Goal: Transaction & Acquisition: Purchase product/service

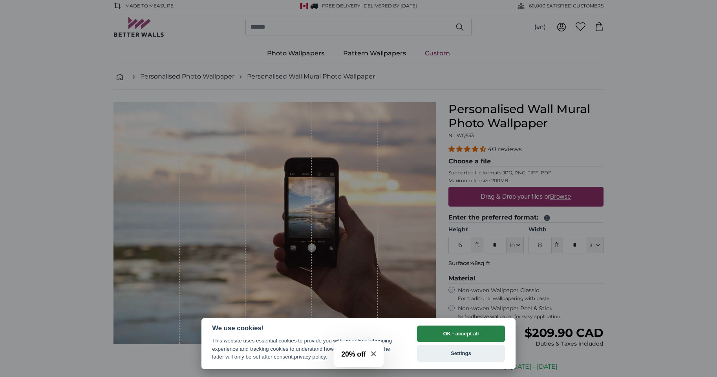
click at [447, 332] on button "OK - accept all" at bounding box center [461, 333] width 88 height 16
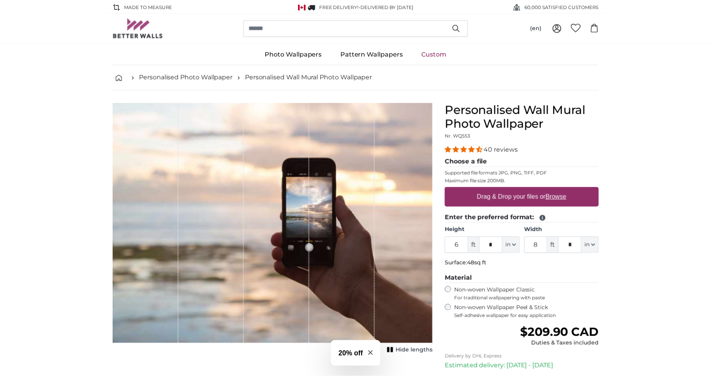
scroll to position [64, 0]
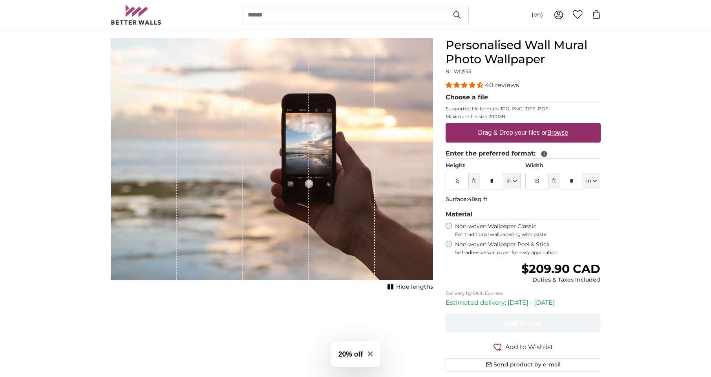
click at [491, 133] on label "Drag & Drop your files or Browse" at bounding box center [522, 133] width 96 height 16
click at [491, 125] on input "Drag & Drop your files or Browse" at bounding box center [522, 124] width 155 height 2
type input "**********"
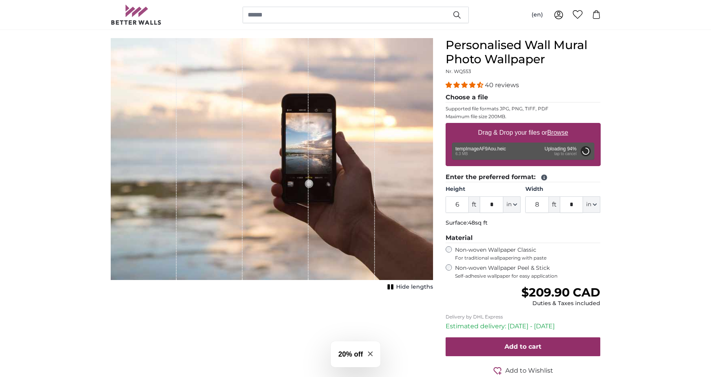
type input "6"
type input "***"
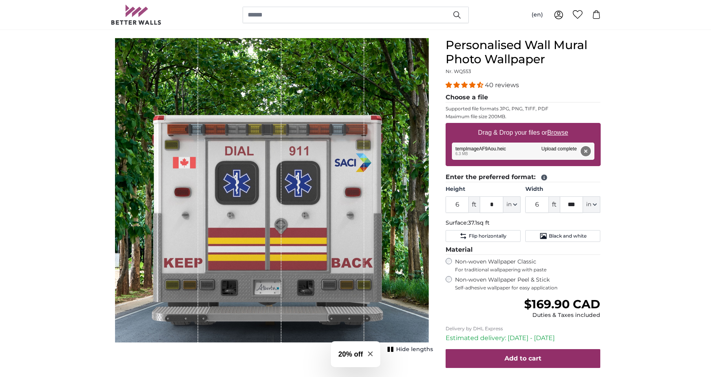
click at [585, 150] on button "Remove" at bounding box center [585, 151] width 10 height 10
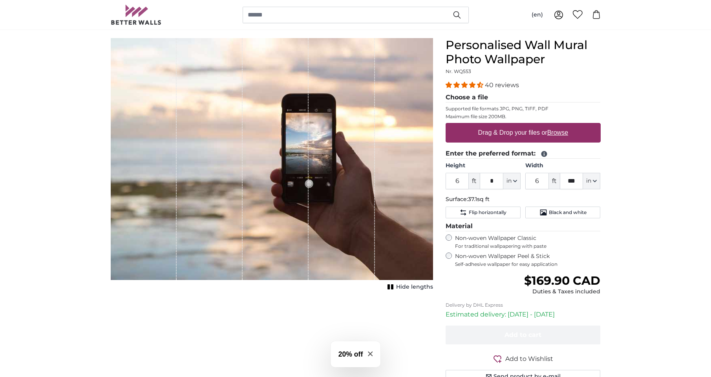
click at [555, 131] on u "Browse" at bounding box center [557, 132] width 21 height 7
click at [555, 125] on input "Drag & Drop your files or Browse" at bounding box center [522, 124] width 155 height 2
type input "**********"
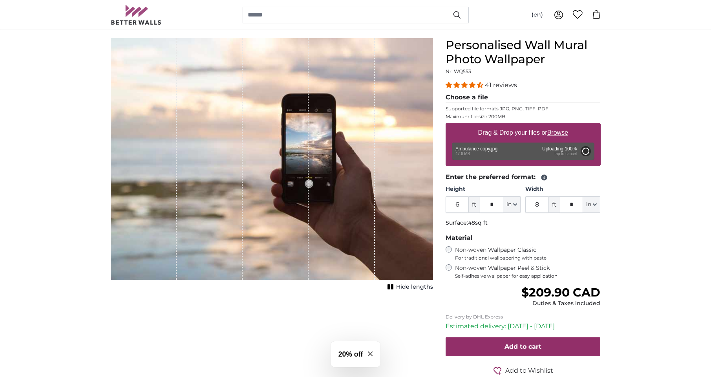
type input "6"
type input "***"
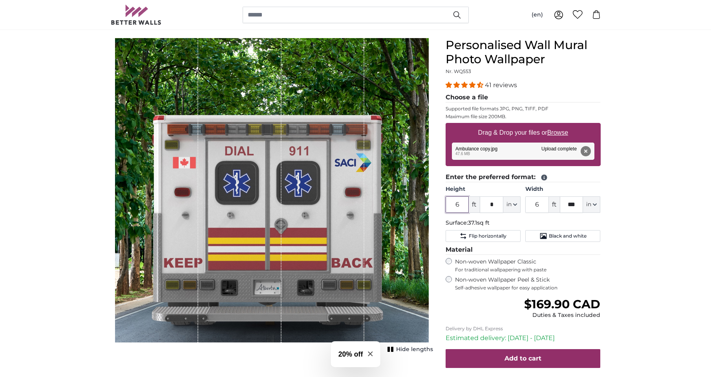
drag, startPoint x: 458, startPoint y: 204, endPoint x: 452, endPoint y: 193, distance: 12.9
click at [452, 193] on div "Height 6 ft * in Centimeter (cm) Inches (inch) Feet (ft. in.)" at bounding box center [482, 198] width 75 height 27
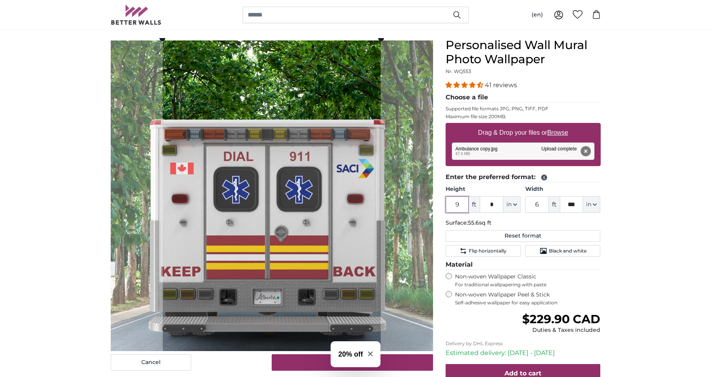
type input "9"
drag, startPoint x: 540, startPoint y: 205, endPoint x: 534, endPoint y: 198, distance: 8.9
click at [534, 198] on input "6" at bounding box center [537, 204] width 24 height 16
type input "9"
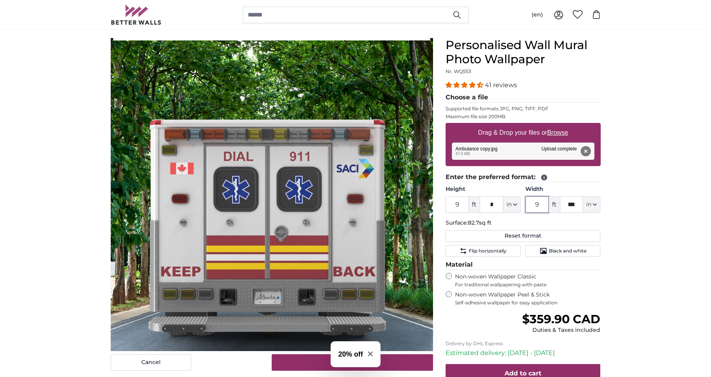
type input "9"
drag, startPoint x: 459, startPoint y: 203, endPoint x: 456, endPoint y: 197, distance: 6.1
click at [456, 197] on input "9" at bounding box center [457, 204] width 24 height 16
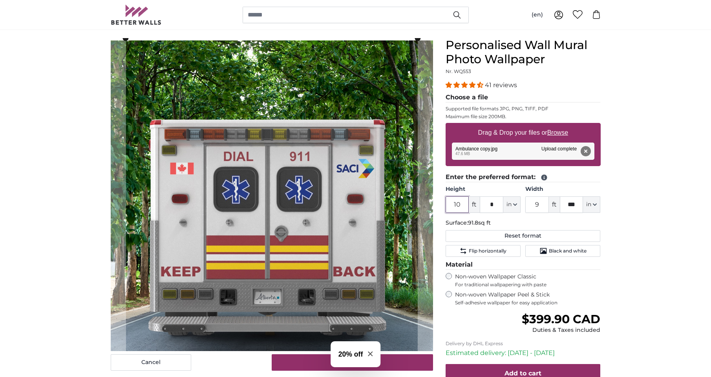
type input "10"
drag, startPoint x: 539, startPoint y: 204, endPoint x: 523, endPoint y: 201, distance: 15.7
click at [523, 201] on div "Height 10 ft * in Centimeter (cm) Inches (inch) Feet (ft. in.) Width 9 ft *** i…" at bounding box center [522, 198] width 155 height 27
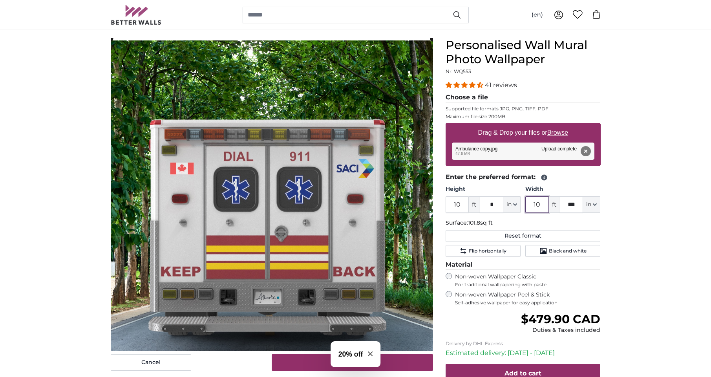
type input "10"
drag, startPoint x: 461, startPoint y: 204, endPoint x: 436, endPoint y: 198, distance: 26.6
click at [436, 198] on product-detail "Cancel Crop image Hide lengths Personalised Wall Mural Photo Wallpaper Nr. WQ55…" at bounding box center [355, 233] width 502 height 415
drag, startPoint x: 461, startPoint y: 202, endPoint x: 443, endPoint y: 187, distance: 23.4
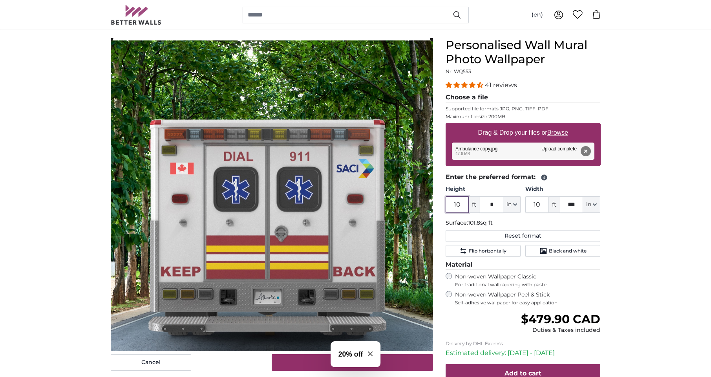
click at [443, 187] on div "Personalised Wall Mural Photo Wallpaper Nr. WQ553 41 reviews Choose a file Supp…" at bounding box center [523, 239] width 168 height 402
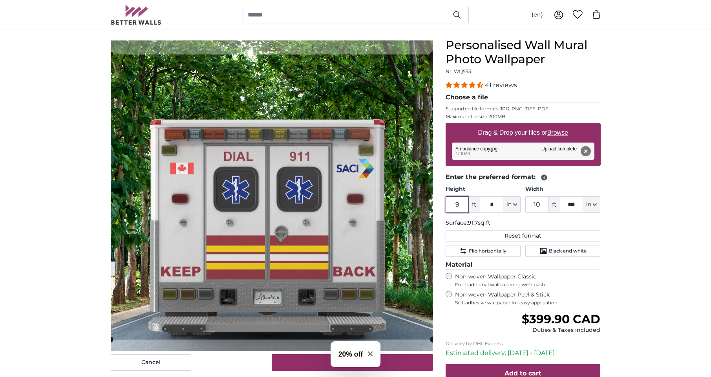
type input "9"
drag, startPoint x: 539, startPoint y: 204, endPoint x: 519, endPoint y: 195, distance: 21.4
click at [519, 195] on div "Height 9 ft * in Centimeter (cm) Inches (inch) Feet (ft. in.) Width 10 ft *** i…" at bounding box center [522, 198] width 155 height 27
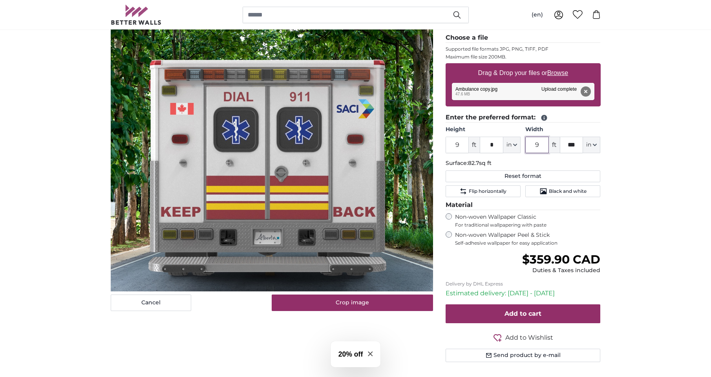
scroll to position [242, 0]
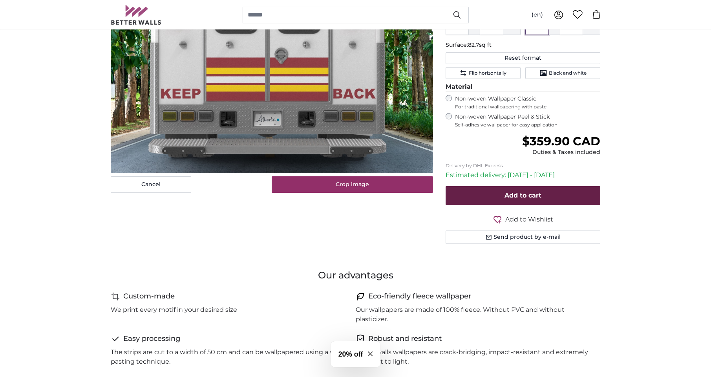
type input "9"
click at [512, 191] on span "Add to cart" at bounding box center [522, 194] width 37 height 7
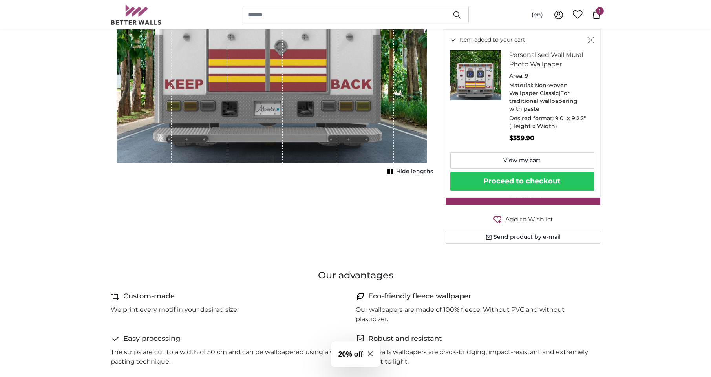
click at [520, 174] on button "Proceed to checkout" at bounding box center [522, 181] width 144 height 19
